Goal: Information Seeking & Learning: Learn about a topic

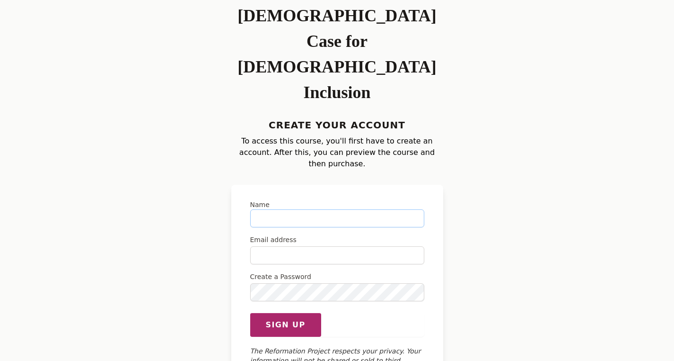
scroll to position [91, 0]
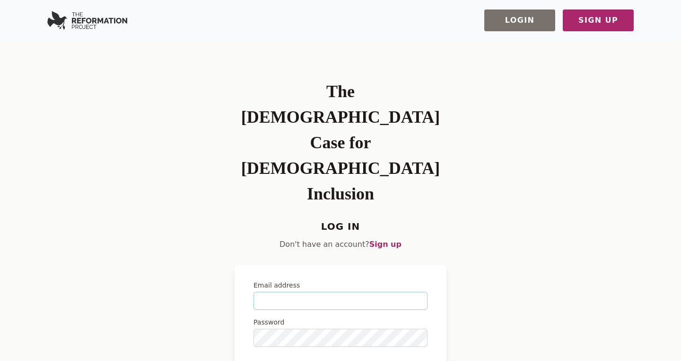
type input "**********"
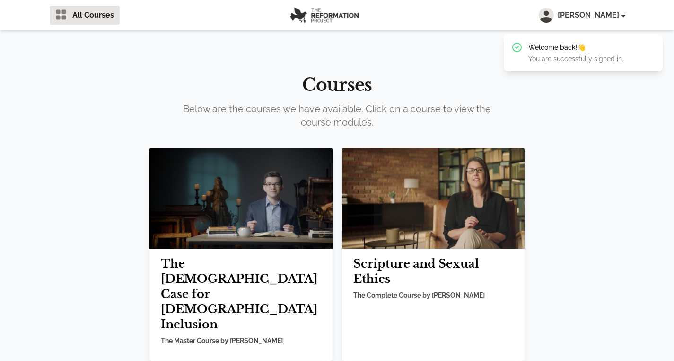
click at [234, 271] on h2 "The [DEMOGRAPHIC_DATA] Case for [DEMOGRAPHIC_DATA] Inclusion" at bounding box center [241, 294] width 160 height 76
click at [239, 215] on img at bounding box center [241, 198] width 183 height 101
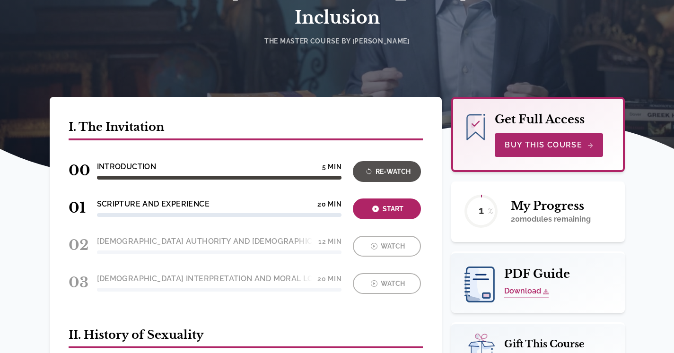
scroll to position [189, 0]
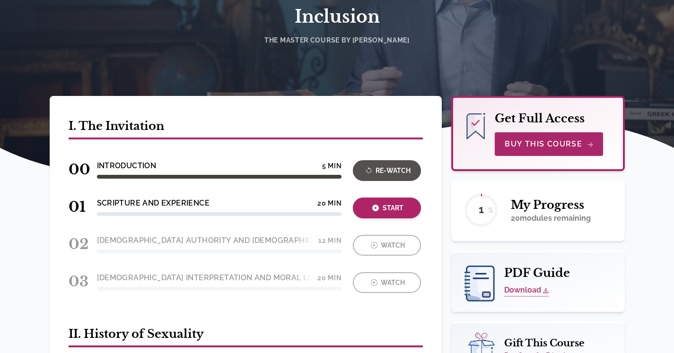
click at [386, 203] on div "Start" at bounding box center [387, 208] width 62 height 11
